Goal: Information Seeking & Learning: Find contact information

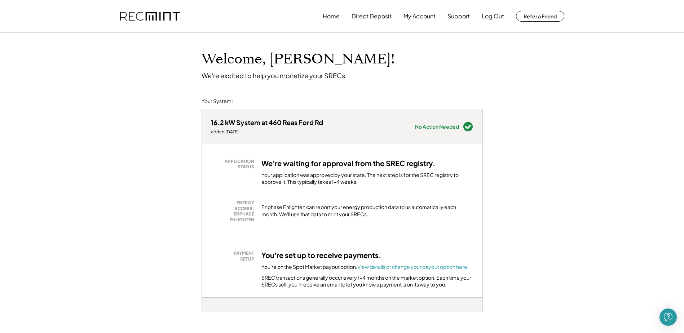
drag, startPoint x: 270, startPoint y: 165, endPoint x: 438, endPoint y: 167, distance: 168.4
click at [438, 167] on div "We're waiting for approval from the SREC registry. Your application was approve…" at bounding box center [367, 172] width 212 height 27
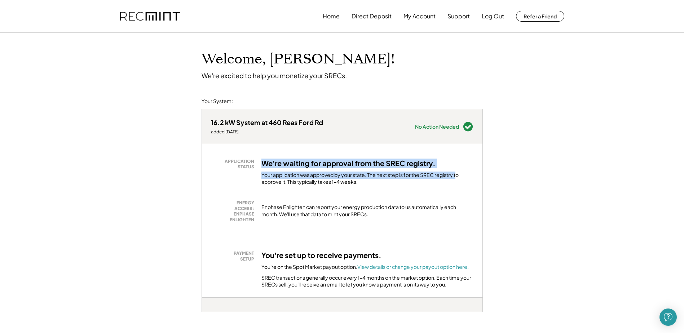
drag, startPoint x: 388, startPoint y: 169, endPoint x: 457, endPoint y: 169, distance: 68.2
click at [457, 169] on div "APPLICATION STATUS We're waiting for approval from the SREC registry. Your appl…" at bounding box center [342, 172] width 263 height 27
click at [455, 169] on div "We're waiting for approval from the SREC registry. Your application was approve…" at bounding box center [367, 172] width 212 height 27
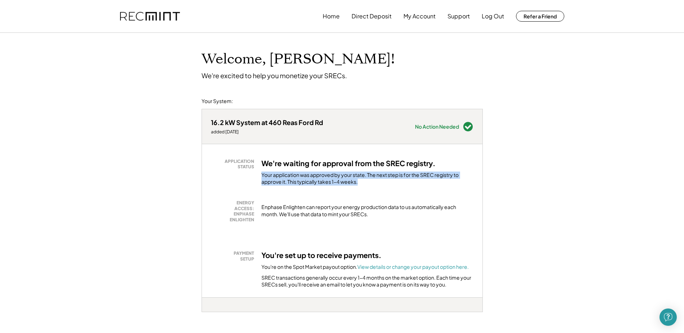
drag, startPoint x: 260, startPoint y: 175, endPoint x: 443, endPoint y: 180, distance: 183.6
click at [443, 180] on div "APPLICATION STATUS We're waiting for approval from the SREC registry. Your appl…" at bounding box center [342, 172] width 263 height 27
drag, startPoint x: 443, startPoint y: 180, endPoint x: 436, endPoint y: 180, distance: 7.2
click at [442, 180] on div "Your application was approved by your state. The next step is for the SREC regi…" at bounding box center [367, 179] width 212 height 14
click at [279, 173] on div "Your application was approved by your state. The next step is for the SREC regi…" at bounding box center [367, 179] width 212 height 14
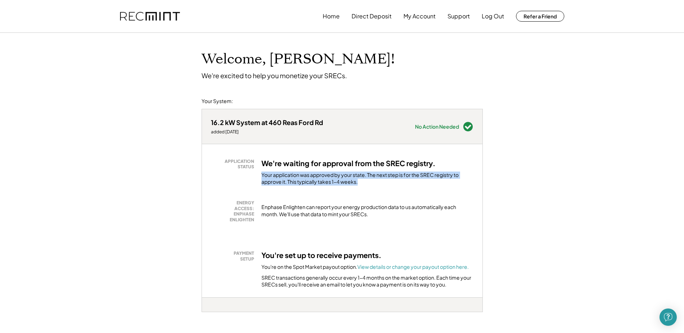
click at [283, 177] on div "Your application was approved by your state. The next step is for the SREC regi…" at bounding box center [367, 179] width 212 height 14
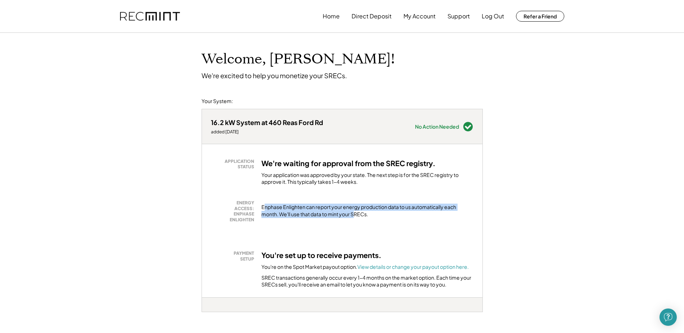
drag, startPoint x: 264, startPoint y: 208, endPoint x: 357, endPoint y: 217, distance: 93.4
click at [357, 217] on div "Enphase Enlighten can report your energy production data to us automatically ea…" at bounding box center [367, 211] width 212 height 14
click at [354, 216] on div "Enphase Enlighten can report your energy production data to us automatically ea…" at bounding box center [367, 211] width 212 height 14
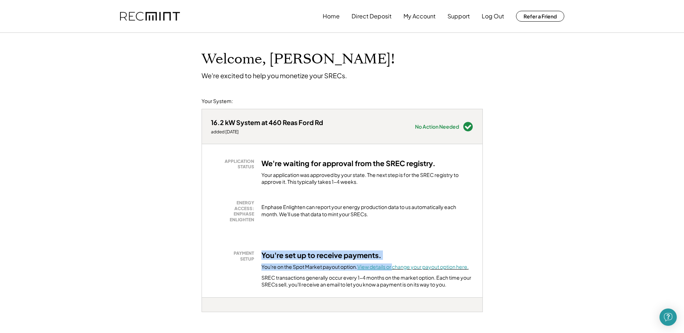
drag, startPoint x: 262, startPoint y: 260, endPoint x: 395, endPoint y: 263, distance: 132.8
click at [395, 263] on div "PAYMENT SETUP You're set up to receive payments. You're on the Spot Market payo…" at bounding box center [342, 270] width 263 height 38
drag, startPoint x: 395, startPoint y: 263, endPoint x: 306, endPoint y: 255, distance: 89.1
click at [306, 255] on h3 "You're set up to receive payments." at bounding box center [321, 255] width 120 height 9
drag, startPoint x: 269, startPoint y: 268, endPoint x: 336, endPoint y: 269, distance: 67.1
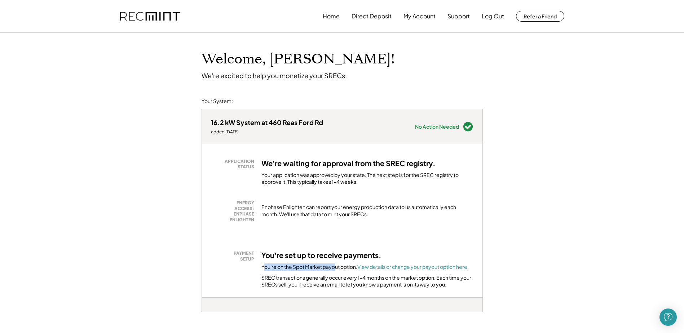
click at [336, 269] on div "You're on the Spot Market payout option. View details or change your payout opt…" at bounding box center [364, 267] width 207 height 7
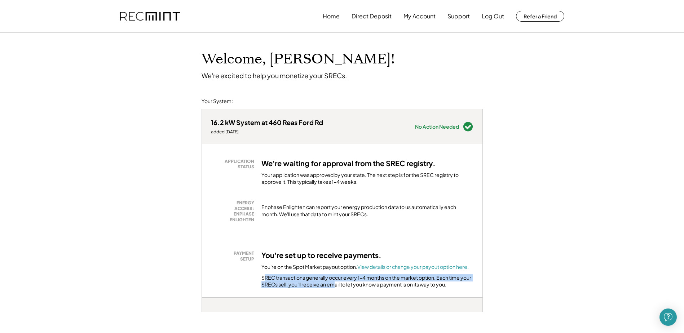
drag, startPoint x: 264, startPoint y: 277, endPoint x: 336, endPoint y: 285, distance: 72.6
click at [336, 285] on div "SREC transactions generally occur every 1-4 months on the market option. Each t…" at bounding box center [367, 281] width 212 height 14
drag, startPoint x: 272, startPoint y: 278, endPoint x: 378, endPoint y: 285, distance: 105.9
click at [378, 285] on div "SREC transactions generally occur every 1-4 months on the market option. Each t…" at bounding box center [367, 281] width 212 height 14
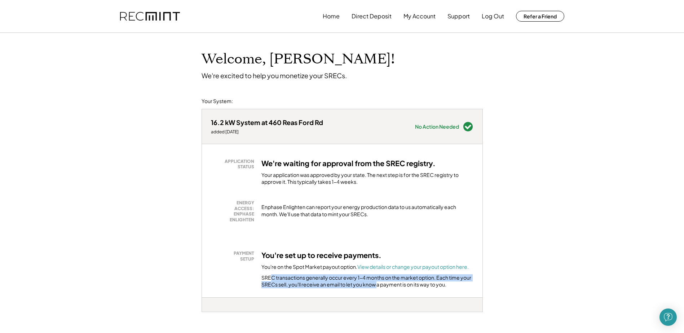
click at [377, 284] on div "SREC transactions generally occur every 1-4 months on the market option. Each t…" at bounding box center [367, 281] width 212 height 14
drag, startPoint x: 355, startPoint y: 283, endPoint x: 408, endPoint y: 287, distance: 53.2
click at [408, 287] on div "SREC transactions generally occur every 1-4 months on the market option. Each t…" at bounding box center [367, 281] width 212 height 14
drag, startPoint x: 408, startPoint y: 287, endPoint x: 401, endPoint y: 286, distance: 7.6
click at [408, 287] on div "SREC transactions generally occur every 1-4 months on the market option. Each t…" at bounding box center [367, 281] width 212 height 14
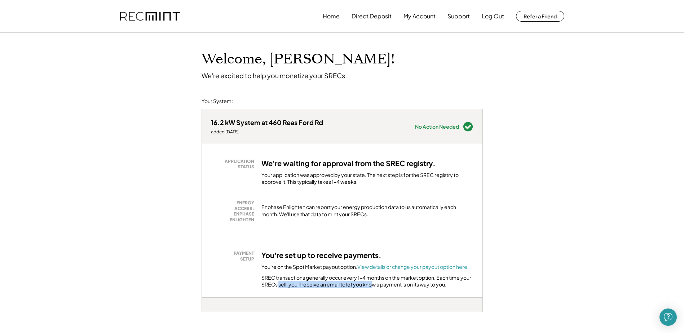
drag, startPoint x: 279, startPoint y: 283, endPoint x: 373, endPoint y: 285, distance: 93.8
click at [373, 285] on div "SREC transactions generally occur every 1-4 months on the market option. Each t…" at bounding box center [367, 281] width 212 height 14
click at [370, 285] on div "SREC transactions generally occur every 1-4 months on the market option. Each t…" at bounding box center [367, 281] width 212 height 14
drag, startPoint x: 271, startPoint y: 282, endPoint x: 393, endPoint y: 283, distance: 122.6
click at [393, 283] on div "SREC transactions generally occur every 1-4 months on the market option. Each t…" at bounding box center [367, 281] width 212 height 14
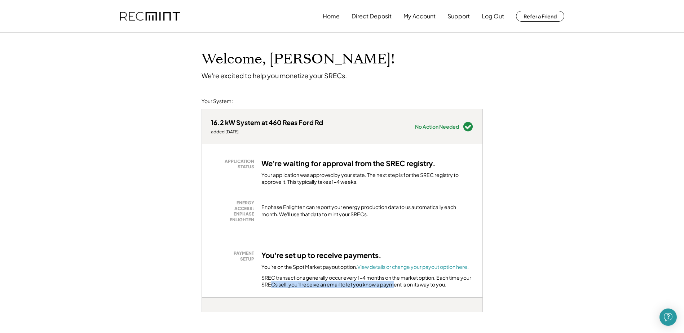
click at [393, 283] on div "SREC transactions generally occur every 1-4 months on the market option. Each t…" at bounding box center [367, 281] width 212 height 14
click at [132, 16] on img at bounding box center [150, 16] width 60 height 9
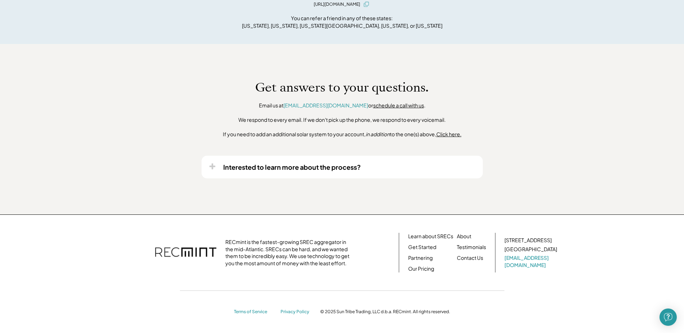
scroll to position [440, 0]
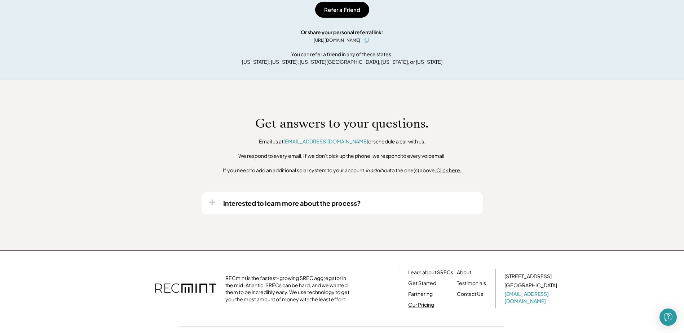
click at [424, 305] on link "Our Pricing" at bounding box center [421, 304] width 26 height 7
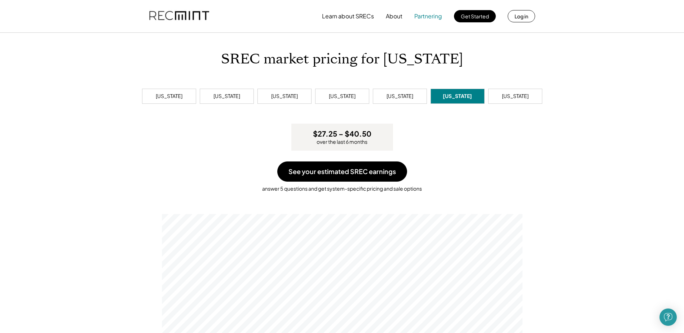
click at [428, 18] on button "Partnering" at bounding box center [428, 16] width 28 height 14
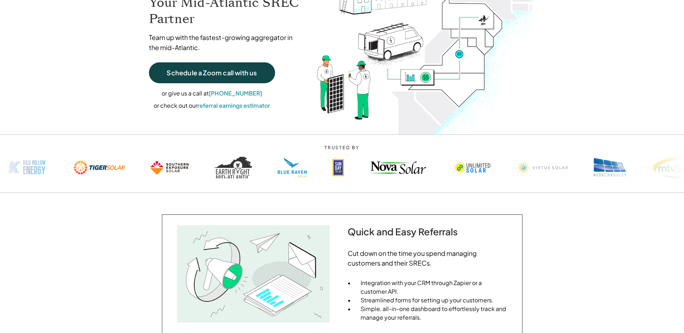
scroll to position [180, 0]
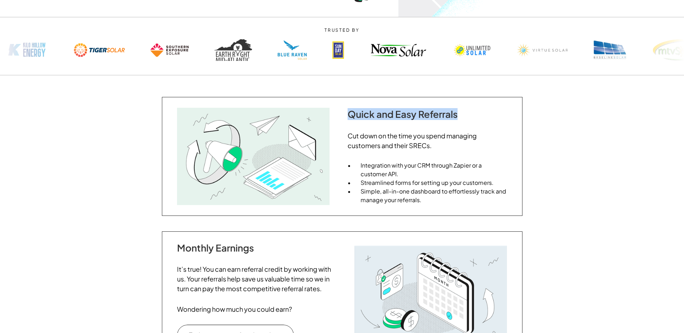
drag, startPoint x: 351, startPoint y: 113, endPoint x: 459, endPoint y: 115, distance: 107.8
click at [459, 115] on h2 "Quick and Easy Referrals" at bounding box center [427, 114] width 159 height 11
drag, startPoint x: 459, startPoint y: 115, endPoint x: 450, endPoint y: 115, distance: 8.3
click at [459, 115] on h2 "Quick and Easy Referrals" at bounding box center [427, 114] width 159 height 11
drag, startPoint x: 356, startPoint y: 115, endPoint x: 466, endPoint y: 117, distance: 109.6
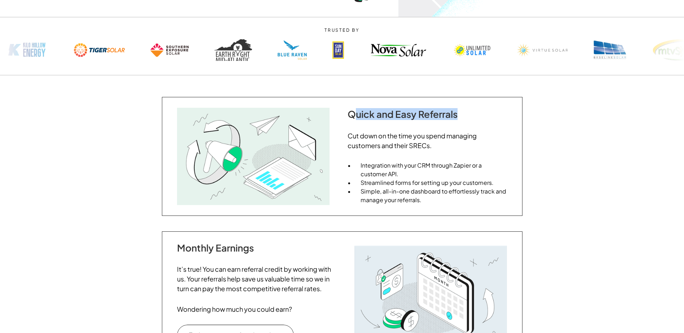
click at [466, 117] on h2 "Quick and Easy Referrals" at bounding box center [427, 114] width 159 height 11
drag, startPoint x: 466, startPoint y: 117, endPoint x: 453, endPoint y: 119, distance: 12.3
click at [465, 117] on h2 "Quick and Easy Referrals" at bounding box center [427, 114] width 159 height 11
click at [357, 137] on h2 "Cut down on the time you spend managing customers and their SRECs." at bounding box center [427, 140] width 159 height 19
drag, startPoint x: 340, startPoint y: 136, endPoint x: 449, endPoint y: 140, distance: 109.0
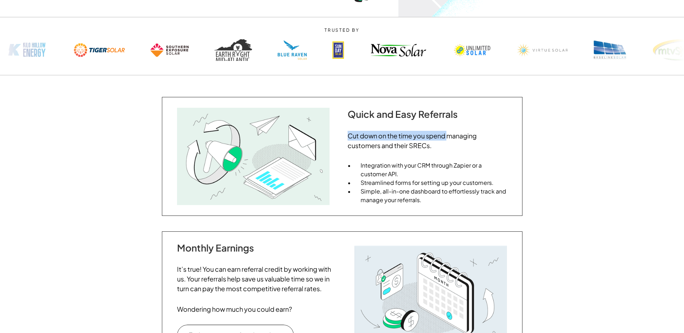
click at [449, 140] on div "Quick and Easy Referrals Cut down on the time you spend managing customers and …" at bounding box center [342, 156] width 361 height 119
click at [354, 136] on h2 "Cut down on the time you spend managing customers and their SRECs." at bounding box center [427, 140] width 159 height 19
drag, startPoint x: 351, startPoint y: 136, endPoint x: 463, endPoint y: 138, distance: 111.8
click at [463, 138] on h2 "Cut down on the time you spend managing customers and their SRECs." at bounding box center [427, 140] width 159 height 19
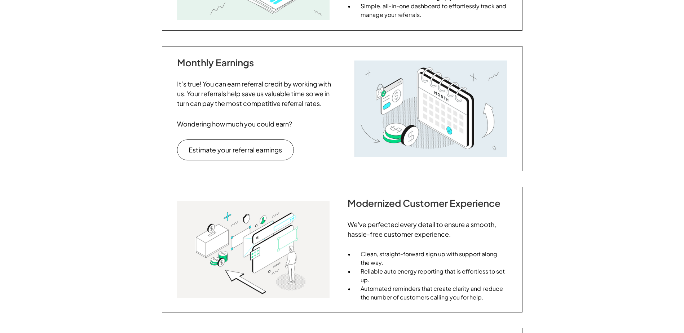
scroll to position [433, 0]
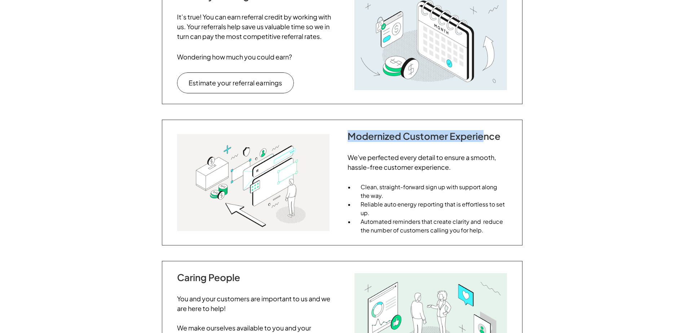
drag, startPoint x: 349, startPoint y: 137, endPoint x: 484, endPoint y: 140, distance: 135.6
click at [484, 140] on h2 "Modernized Customer Experience" at bounding box center [427, 136] width 159 height 11
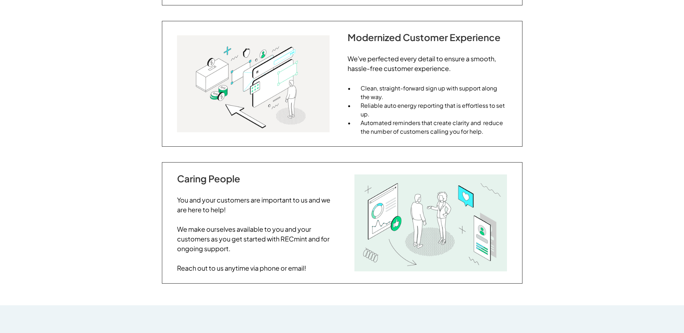
scroll to position [541, 0]
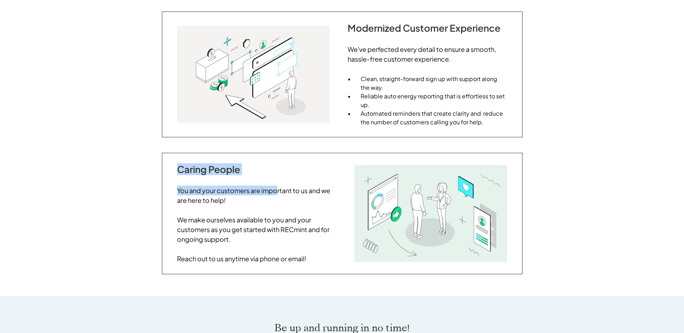
drag, startPoint x: 179, startPoint y: 168, endPoint x: 276, endPoint y: 191, distance: 100.0
click at [276, 191] on div "Caring People You and your customers are important to us and we are here to hel…" at bounding box center [256, 214] width 159 height 100
drag, startPoint x: 276, startPoint y: 191, endPoint x: 226, endPoint y: 199, distance: 50.8
click at [226, 199] on h2 "You and your customers are important to us and we are here to help!" at bounding box center [256, 200] width 159 height 29
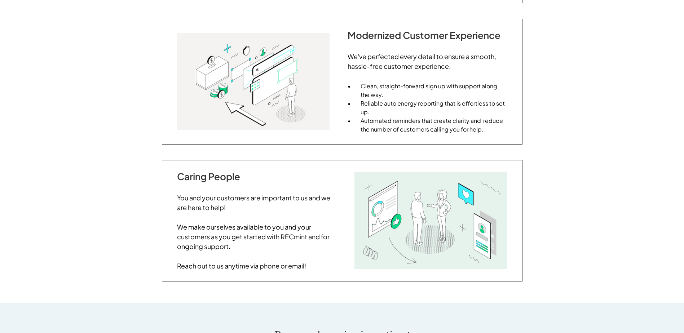
scroll to position [397, 0]
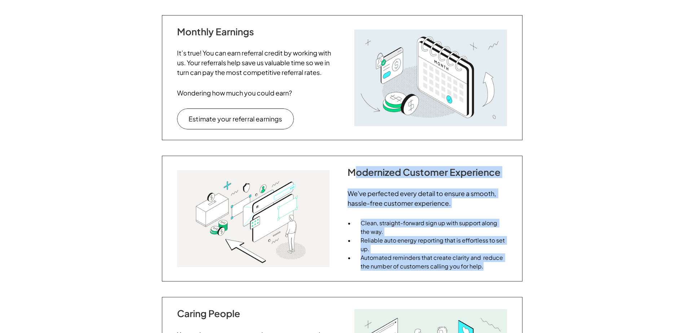
drag, startPoint x: 406, startPoint y: 189, endPoint x: 492, endPoint y: 266, distance: 115.4
click at [492, 266] on div "Modernized Customer Experience We've perfected every detail to ensure a smooth,…" at bounding box center [427, 219] width 159 height 104
drag, startPoint x: 492, startPoint y: 266, endPoint x: 488, endPoint y: 268, distance: 4.1
click at [489, 267] on p "Automated reminders that create clarity and reduce the number of customers call…" at bounding box center [434, 262] width 146 height 17
drag, startPoint x: 486, startPoint y: 268, endPoint x: 341, endPoint y: 194, distance: 163.1
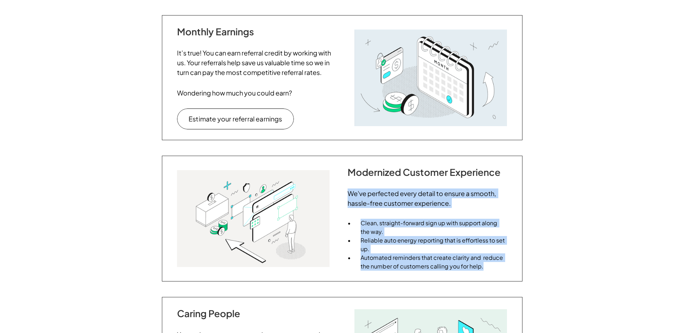
click at [341, 194] on div "Modernized Customer Experience We've perfected every detail to ensure a smooth,…" at bounding box center [342, 219] width 361 height 126
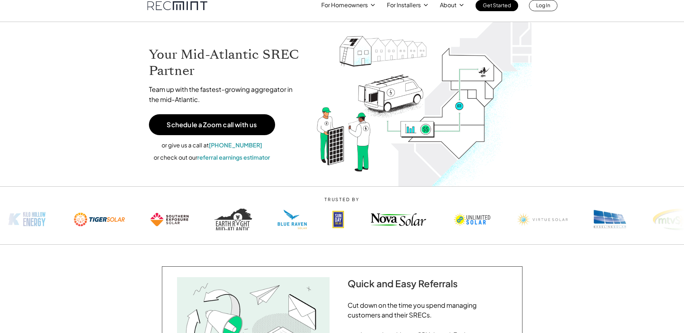
scroll to position [0, 0]
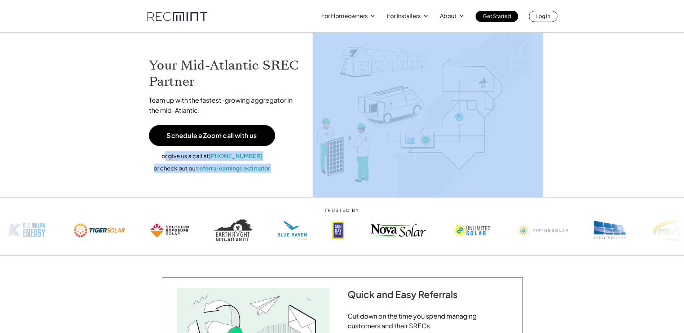
drag, startPoint x: 169, startPoint y: 154, endPoint x: 562, endPoint y: 146, distance: 392.8
drag, startPoint x: 562, startPoint y: 146, endPoint x: 594, endPoint y: 136, distance: 33.4
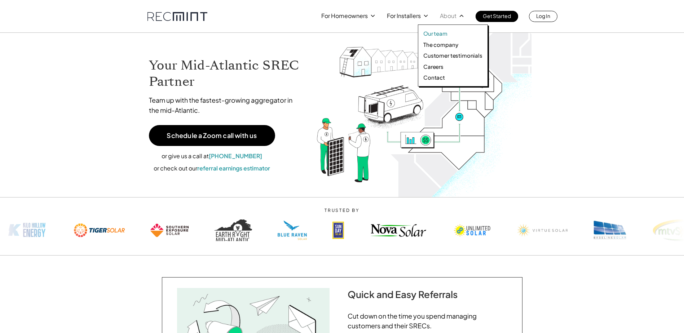
click at [436, 33] on p "Our team" at bounding box center [435, 33] width 24 height 7
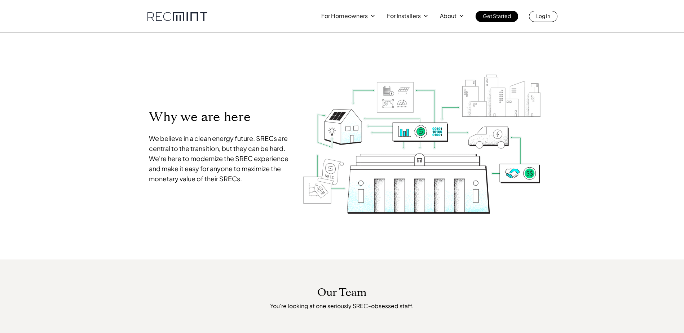
scroll to position [260, 0]
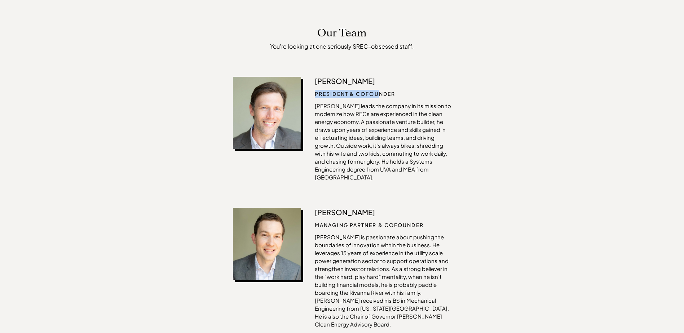
drag, startPoint x: 315, startPoint y: 95, endPoint x: 379, endPoint y: 95, distance: 63.5
click at [379, 95] on p "President & Cofounder" at bounding box center [383, 94] width 136 height 8
drag, startPoint x: 354, startPoint y: 96, endPoint x: 389, endPoint y: 96, distance: 34.6
click at [389, 96] on p "President & Cofounder" at bounding box center [383, 94] width 136 height 8
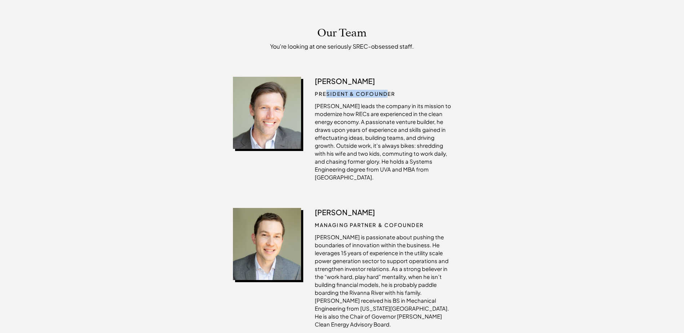
click at [389, 96] on p "President & Cofounder" at bounding box center [383, 94] width 136 height 8
drag, startPoint x: 317, startPoint y: 106, endPoint x: 435, endPoint y: 109, distance: 118.0
click at [435, 109] on p "Ian leads the company in its mission to modernize how RECs are experienced in t…" at bounding box center [383, 141] width 136 height 79
drag, startPoint x: 328, startPoint y: 104, endPoint x: 425, endPoint y: 110, distance: 97.5
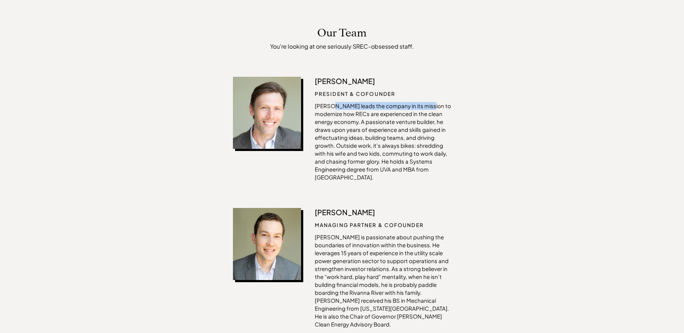
click at [425, 110] on p "Ian leads the company in its mission to modernize how RECs are experienced in t…" at bounding box center [383, 141] width 136 height 79
drag, startPoint x: 425, startPoint y: 110, endPoint x: 365, endPoint y: 110, distance: 60.6
click at [425, 110] on p "Ian leads the company in its mission to modernize how RECs are experienced in t…" at bounding box center [383, 141] width 136 height 79
drag, startPoint x: 322, startPoint y: 113, endPoint x: 413, endPoint y: 114, distance: 91.6
click at [413, 114] on p "Ian leads the company in its mission to modernize how RECs are experienced in t…" at bounding box center [383, 141] width 136 height 79
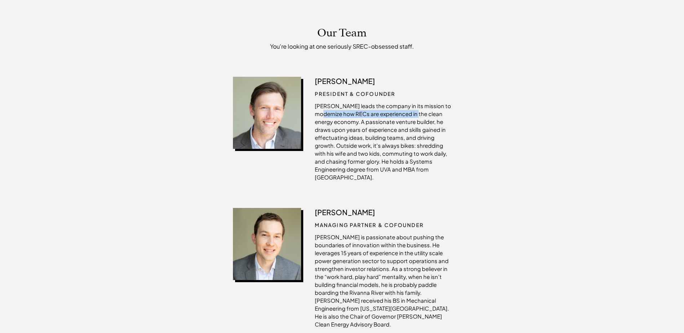
click at [413, 114] on p "Ian leads the company in its mission to modernize how RECs are experienced in t…" at bounding box center [383, 141] width 136 height 79
drag, startPoint x: 325, startPoint y: 121, endPoint x: 430, endPoint y: 122, distance: 105.7
click at [430, 122] on p "Ian leads the company in its mission to modernize how RECs are experienced in t…" at bounding box center [383, 141] width 136 height 79
drag, startPoint x: 430, startPoint y: 122, endPoint x: 423, endPoint y: 122, distance: 6.9
click at [430, 122] on p "Ian leads the company in its mission to modernize how RECs are experienced in t…" at bounding box center [383, 141] width 136 height 79
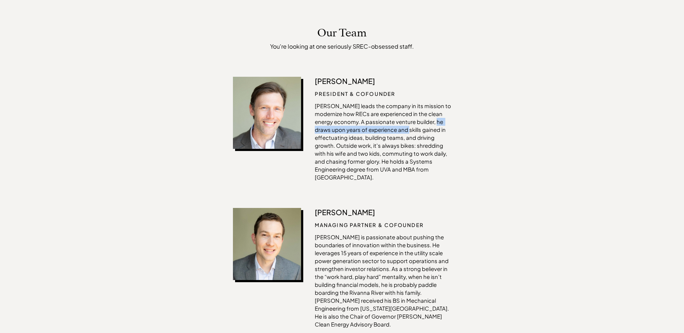
drag, startPoint x: 317, startPoint y: 131, endPoint x: 413, endPoint y: 131, distance: 95.9
click at [413, 131] on p "Ian leads the company in its mission to modernize how RECs are experienced in t…" at bounding box center [383, 141] width 136 height 79
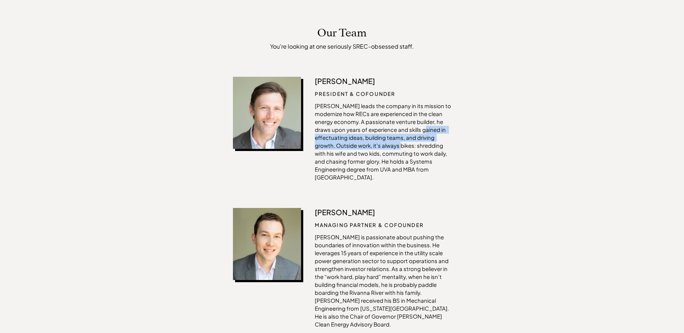
drag, startPoint x: 315, startPoint y: 135, endPoint x: 423, endPoint y: 142, distance: 108.4
click at [423, 142] on p "Ian leads the company in its mission to modernize how RECs are experienced in t…" at bounding box center [383, 141] width 136 height 79
drag, startPoint x: 423, startPoint y: 142, endPoint x: 418, endPoint y: 140, distance: 5.8
click at [423, 142] on p "Ian leads the company in its mission to modernize how RECs are experienced in t…" at bounding box center [383, 141] width 136 height 79
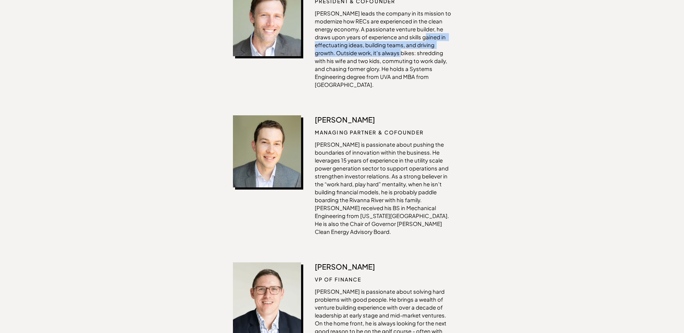
scroll to position [368, 0]
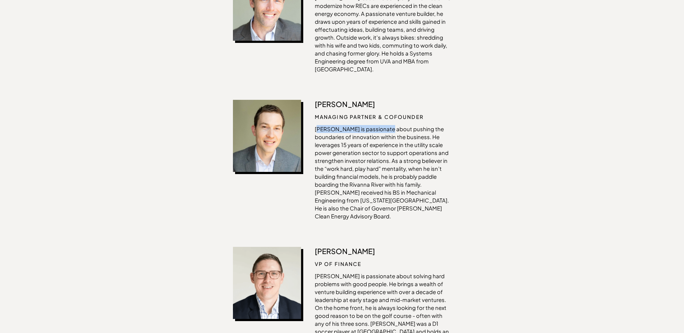
drag, startPoint x: 318, startPoint y: 118, endPoint x: 381, endPoint y: 125, distance: 63.9
click at [381, 125] on p "Taylor is passionate about pushing the boundaries of innovation within the busi…" at bounding box center [383, 172] width 136 height 95
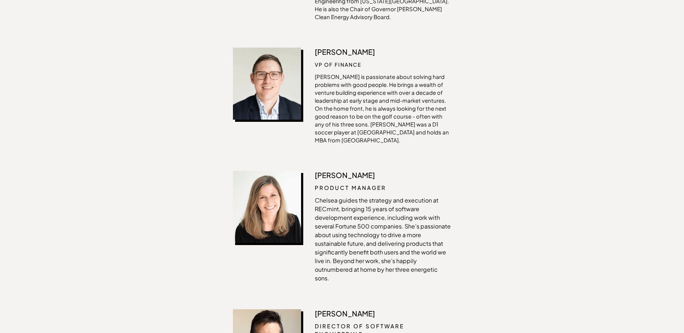
scroll to position [584, 0]
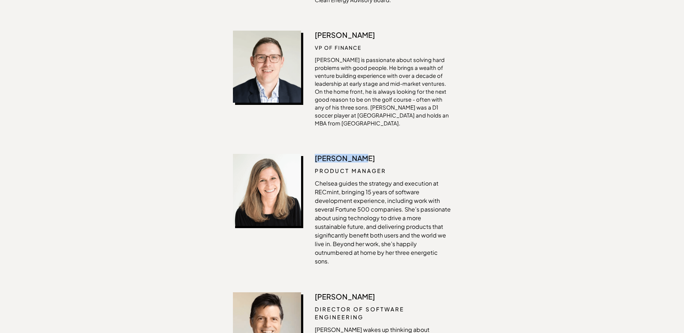
drag, startPoint x: 316, startPoint y: 135, endPoint x: 374, endPoint y: 134, distance: 58.1
click at [374, 154] on p "Chelsea Cox" at bounding box center [383, 158] width 136 height 9
drag, startPoint x: 374, startPoint y: 134, endPoint x: 458, endPoint y: 139, distance: 83.4
drag, startPoint x: 378, startPoint y: 143, endPoint x: 442, endPoint y: 157, distance: 65.2
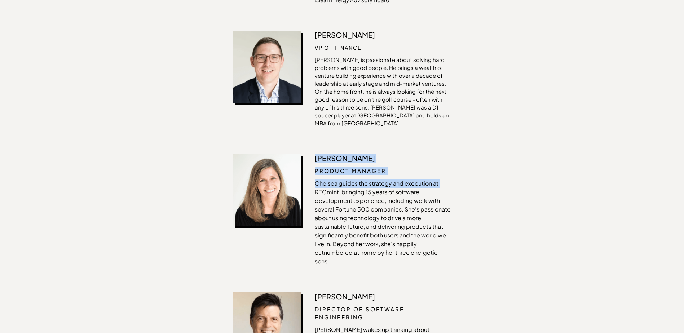
click at [442, 157] on div "Chelsea Cox Product Manager Chelsea guides the strategy and execution at RECmin…" at bounding box center [383, 210] width 136 height 112
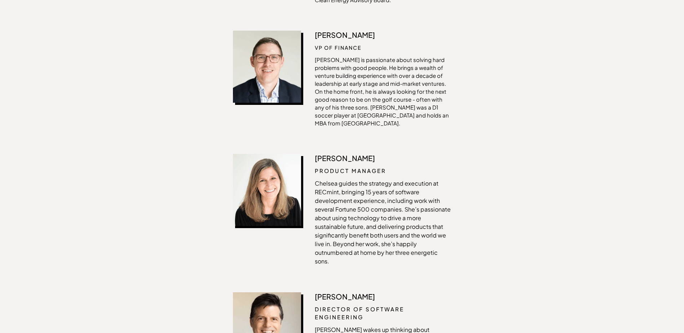
drag, startPoint x: 442, startPoint y: 157, endPoint x: 477, endPoint y: 170, distance: 37.6
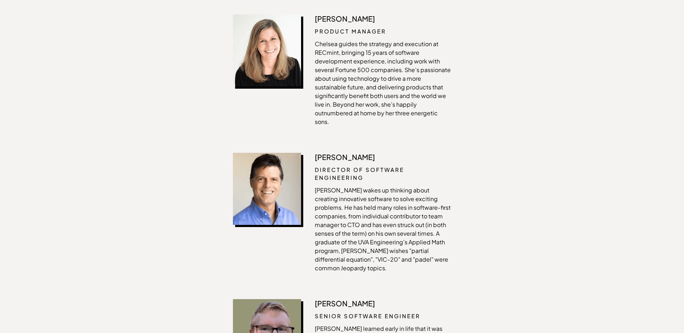
scroll to position [728, 0]
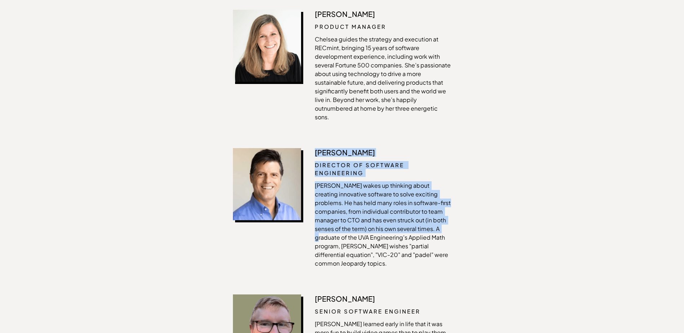
drag, startPoint x: 316, startPoint y: 130, endPoint x: 383, endPoint y: 208, distance: 102.9
click at [383, 208] on div "Chris Hapgood director of software engineering Chris Cyrus wakes up thinking ab…" at bounding box center [383, 208] width 136 height 120
drag, startPoint x: 383, startPoint y: 208, endPoint x: 347, endPoint y: 207, distance: 35.7
click at [347, 207] on p "Chris Cyrus wakes up thinking about creating innovative software to solve excit…" at bounding box center [383, 224] width 136 height 87
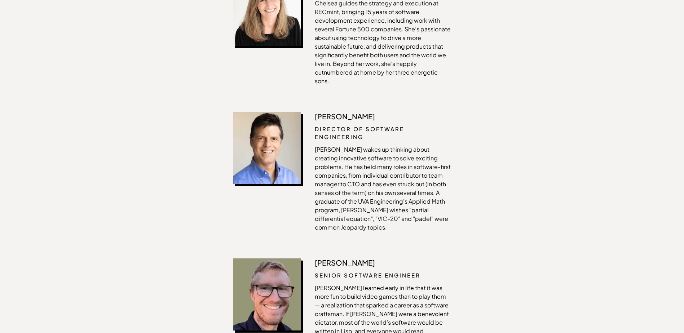
scroll to position [837, 0]
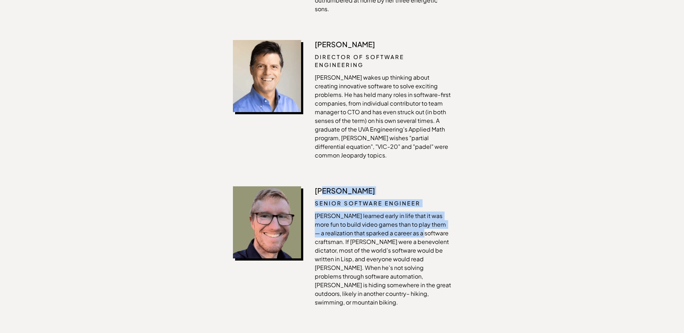
drag, startPoint x: 319, startPoint y: 158, endPoint x: 440, endPoint y: 204, distance: 130.1
click at [440, 204] on div "Luke Horton Senior Software Engineer Luke learned early in life that it was mor…" at bounding box center [383, 246] width 136 height 120
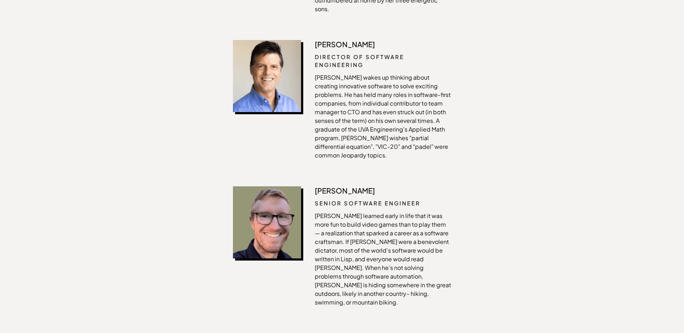
drag, startPoint x: 440, startPoint y: 204, endPoint x: 393, endPoint y: 232, distance: 55.3
click at [393, 232] on p "Luke learned early in life that it was more fun to build video games than to pl…" at bounding box center [383, 259] width 136 height 95
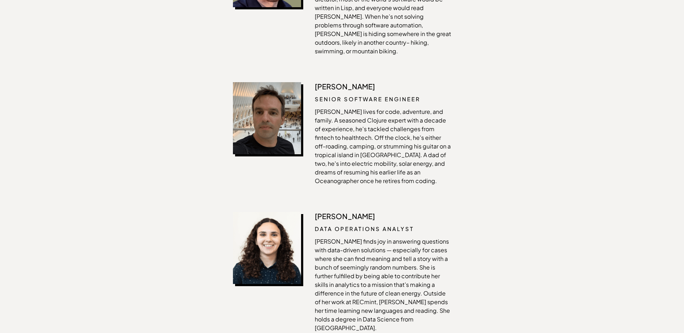
scroll to position [1089, 0]
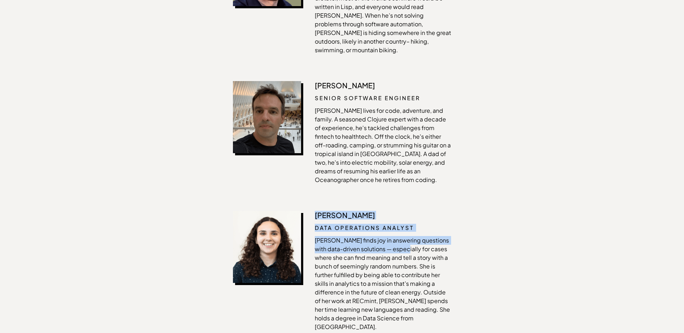
drag, startPoint x: 318, startPoint y: 173, endPoint x: 396, endPoint y: 208, distance: 85.4
click at [396, 211] on div "Manaar Salama Data Operations Analyst Manaar finds joy in answering questions w…" at bounding box center [383, 271] width 136 height 120
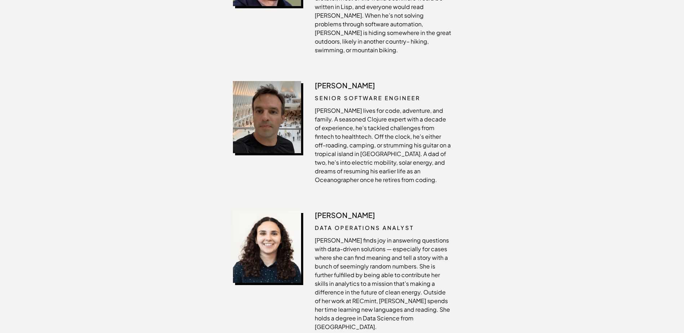
drag, startPoint x: 396, startPoint y: 208, endPoint x: 347, endPoint y: 226, distance: 51.7
click at [347, 236] on p "Manaar finds joy in answering questions with data-driven solutions — especially…" at bounding box center [383, 283] width 136 height 95
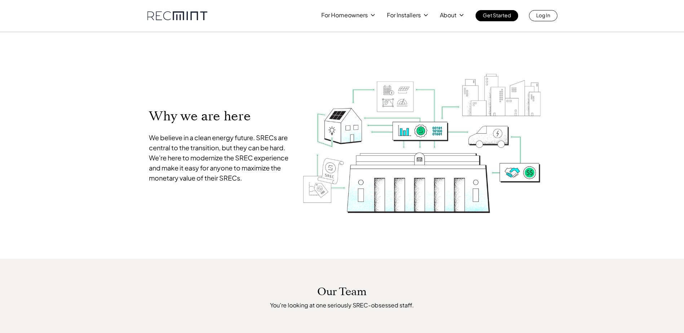
scroll to position [0, 0]
